Goal: Task Accomplishment & Management: Use online tool/utility

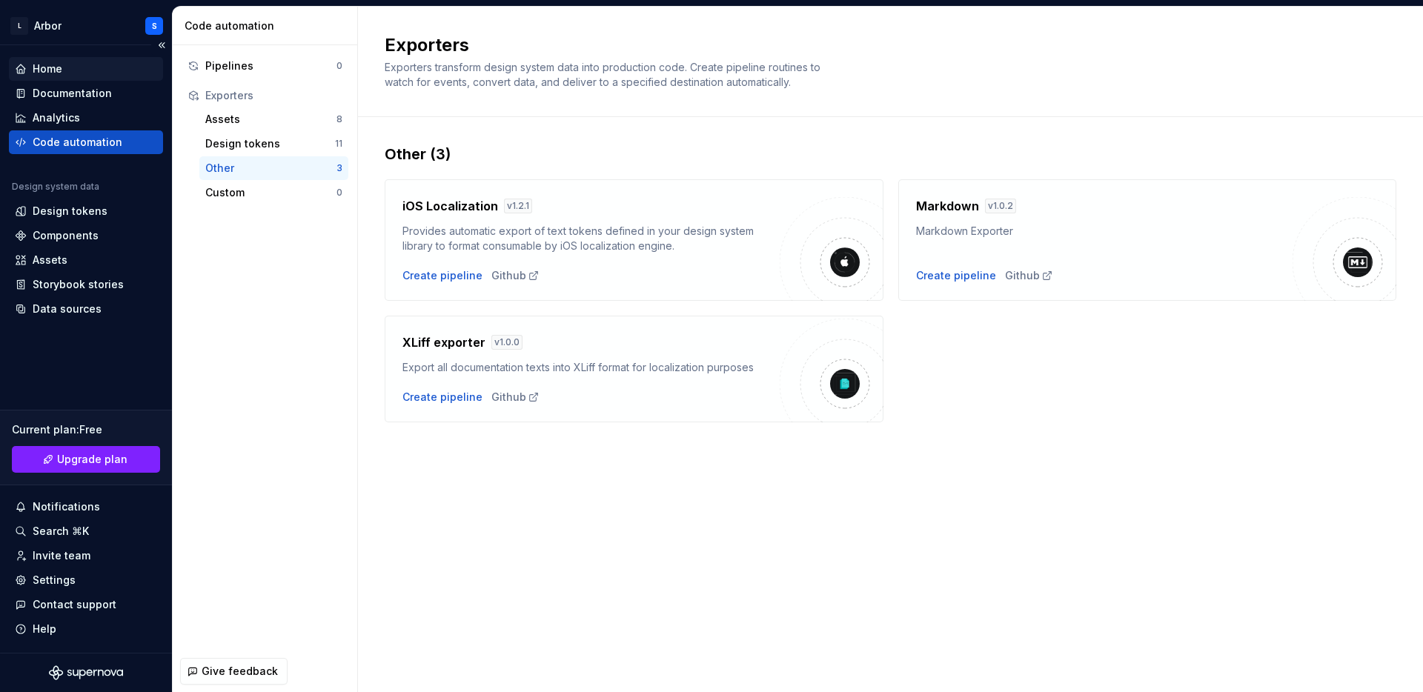
click at [53, 64] on div "Home" at bounding box center [48, 69] width 30 height 15
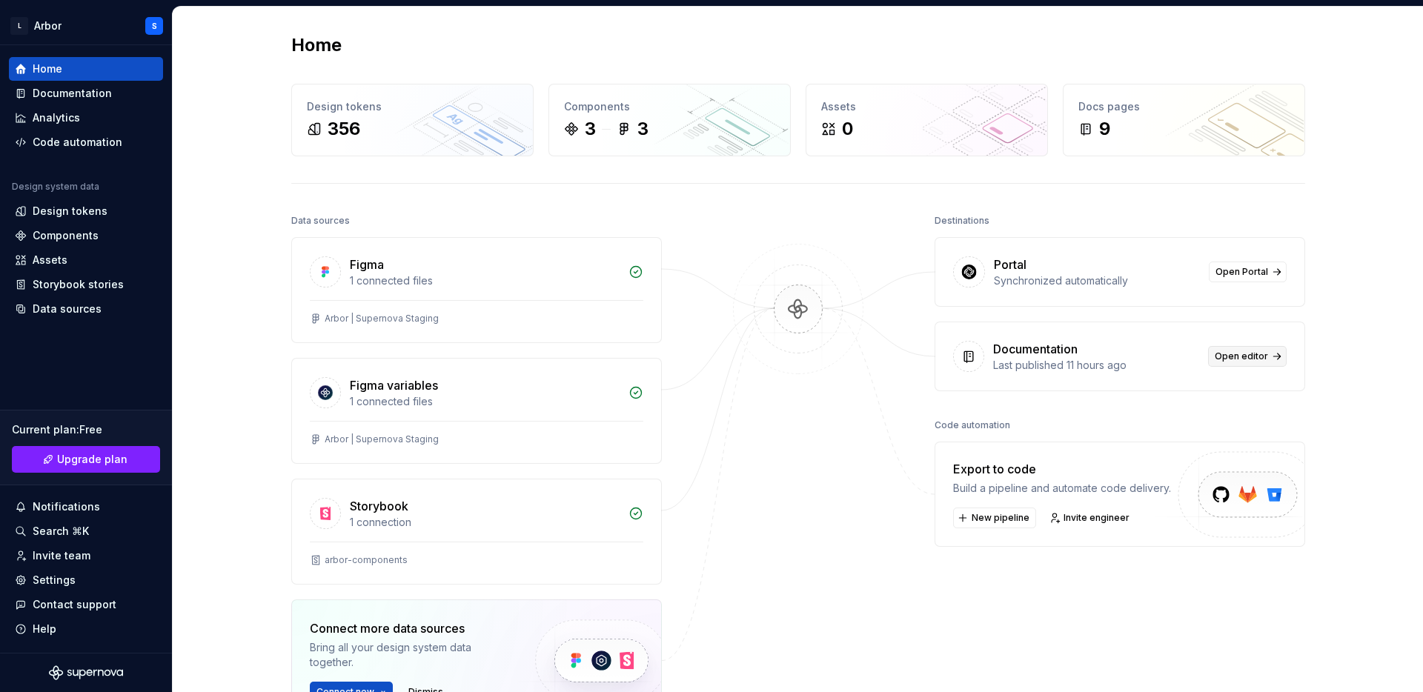
click at [1230, 353] on span "Open editor" at bounding box center [1241, 357] width 53 height 12
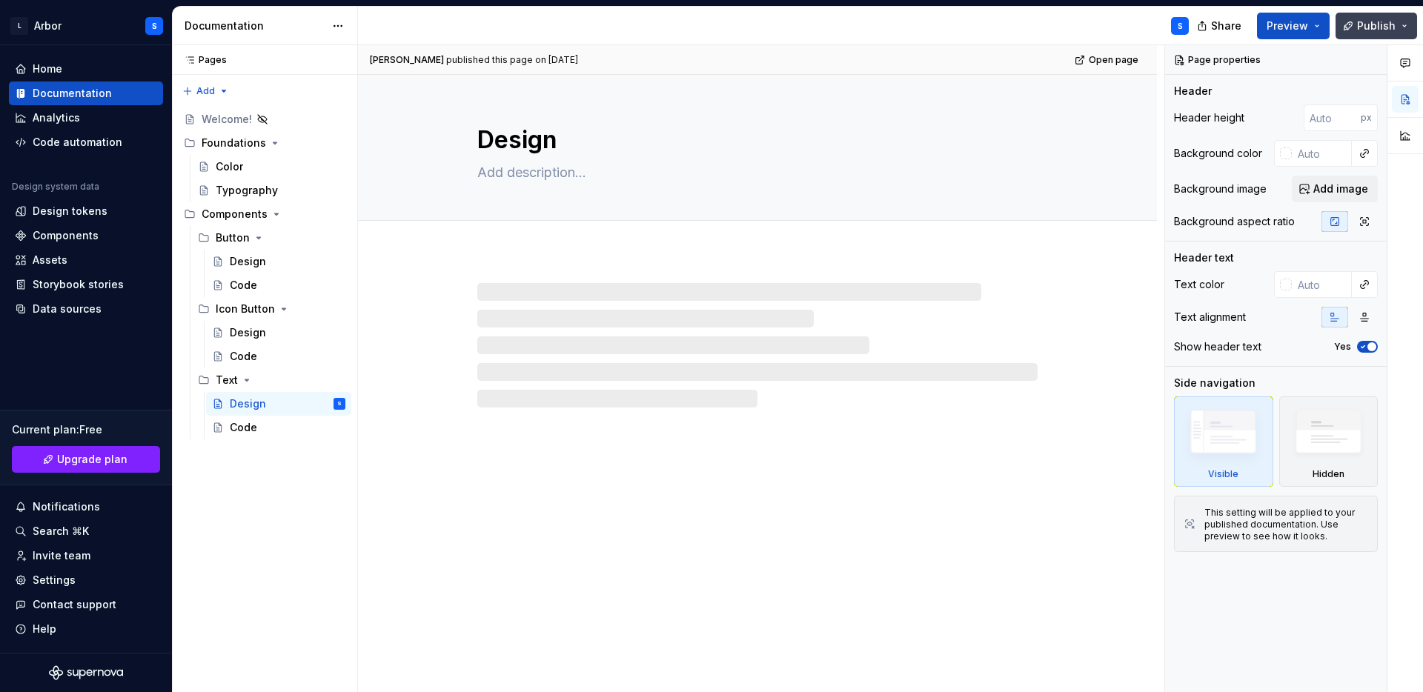
click at [1357, 24] on button "Publish" at bounding box center [1377, 26] width 82 height 27
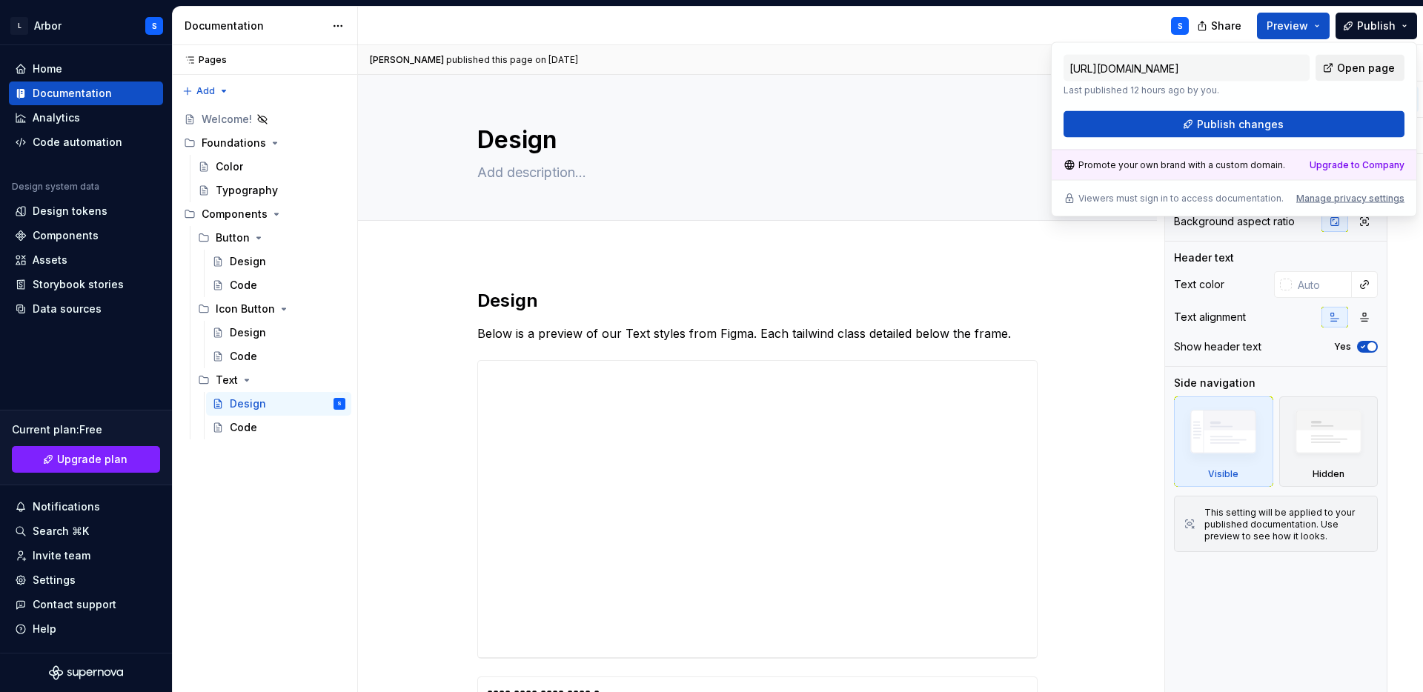
click at [1332, 70] on link "Open page" at bounding box center [1360, 68] width 89 height 27
type textarea "*"
